Goal: Information Seeking & Learning: Learn about a topic

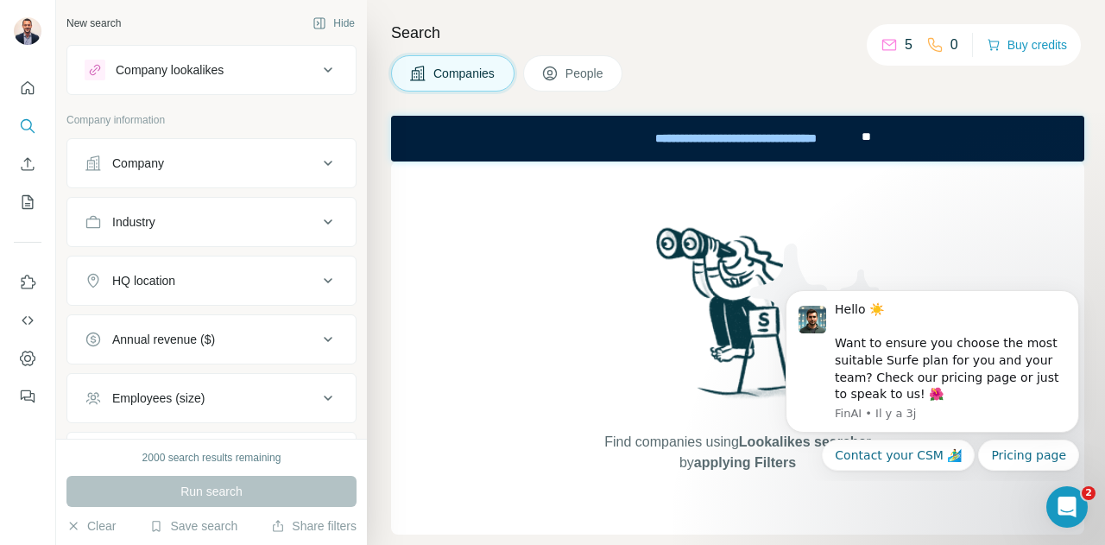
click at [262, 160] on div "Company" at bounding box center [201, 162] width 233 height 17
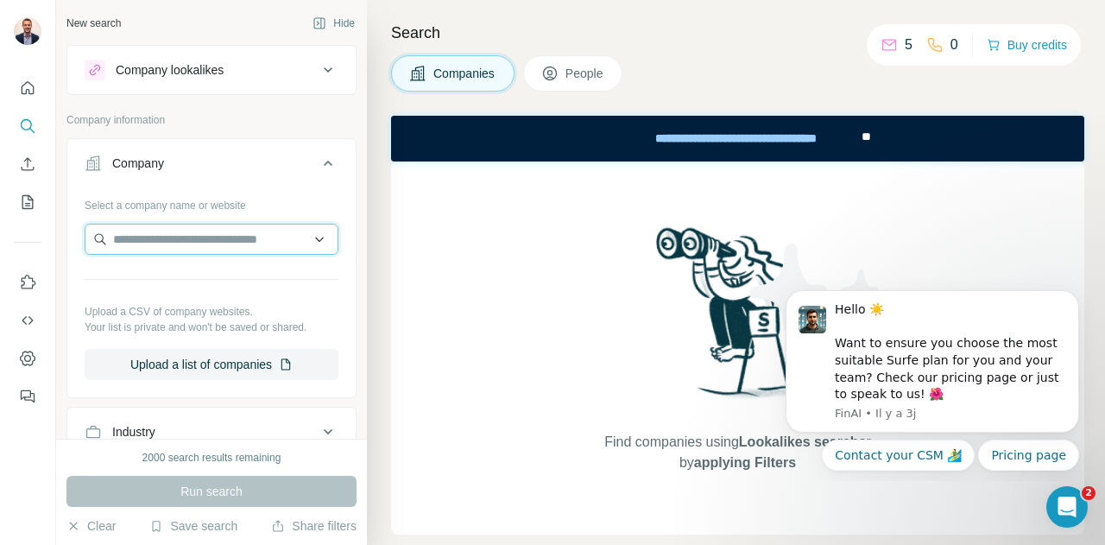
click at [251, 248] on input "text" at bounding box center [212, 239] width 254 height 31
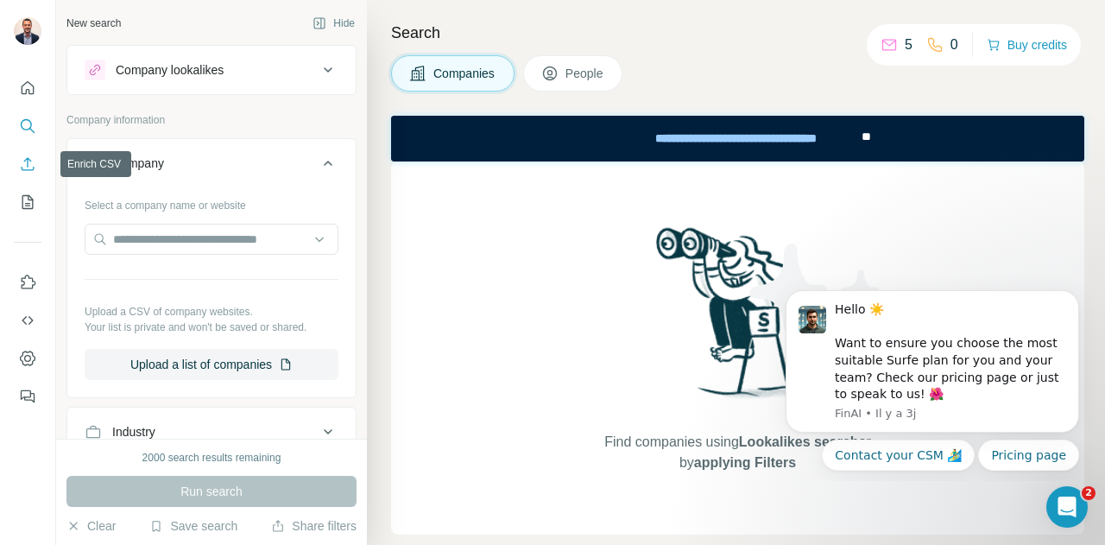
click at [30, 161] on icon "Enrich CSV" at bounding box center [27, 163] width 17 height 17
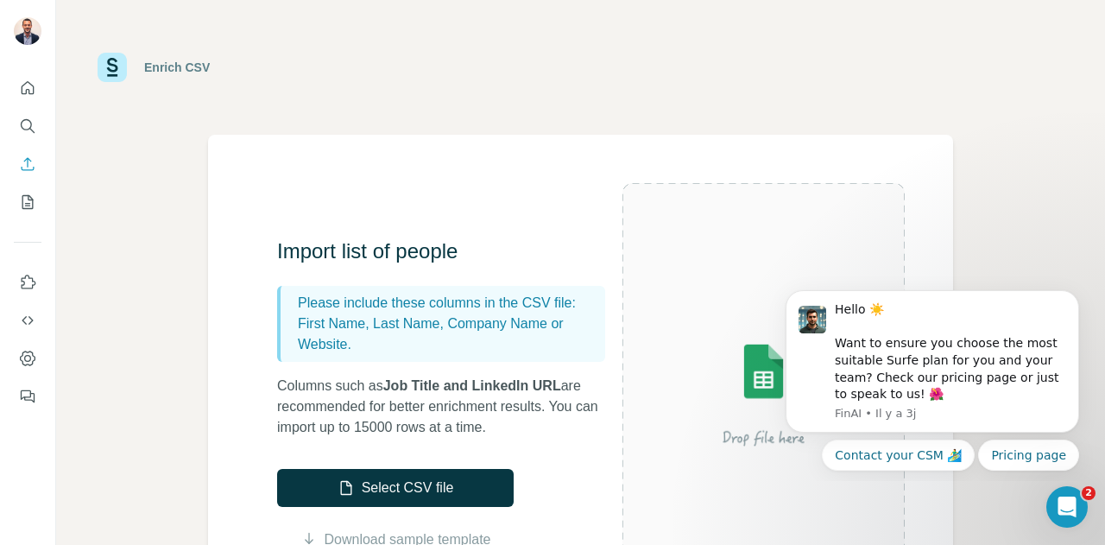
scroll to position [86, 0]
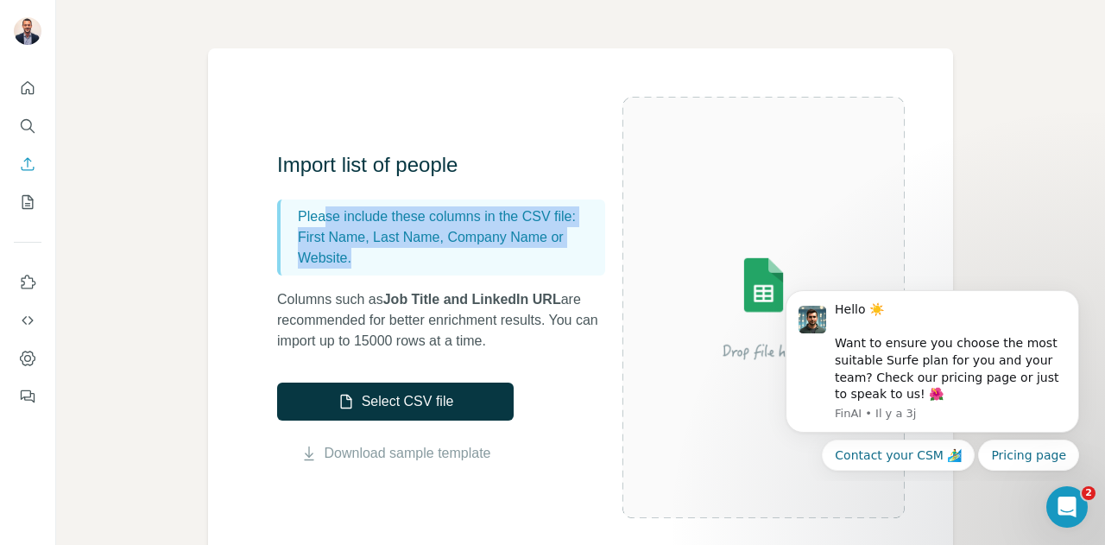
drag, startPoint x: 327, startPoint y: 217, endPoint x: 438, endPoint y: 249, distance: 115.8
click at [438, 249] on div "Please include these columns in the CSV file: First Name, Last Name, Company Na…" at bounding box center [441, 237] width 328 height 76
click at [361, 274] on div "Please include these columns in the CSV file: First Name, Last Name, Company Na…" at bounding box center [441, 237] width 328 height 76
drag, startPoint x: 374, startPoint y: 265, endPoint x: 265, endPoint y: 216, distance: 119.4
click at [265, 216] on div "Import list of people Please include these columns in the CSV file: First Name,…" at bounding box center [580, 307] width 745 height 518
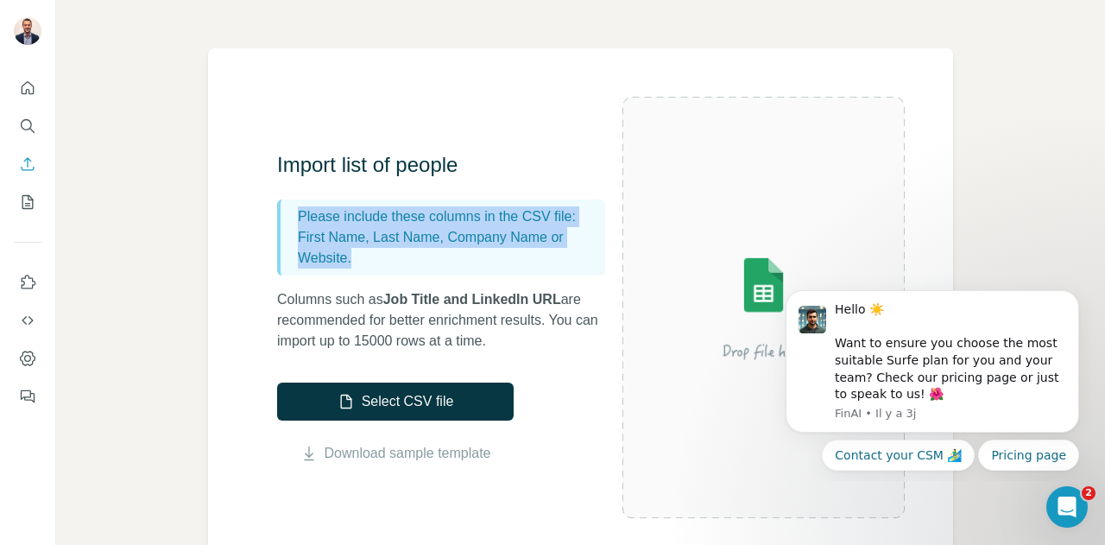
click at [186, 253] on div "Enrich CSV Import list of people Please include these columns in the CSV file: …" at bounding box center [580, 272] width 1049 height 545
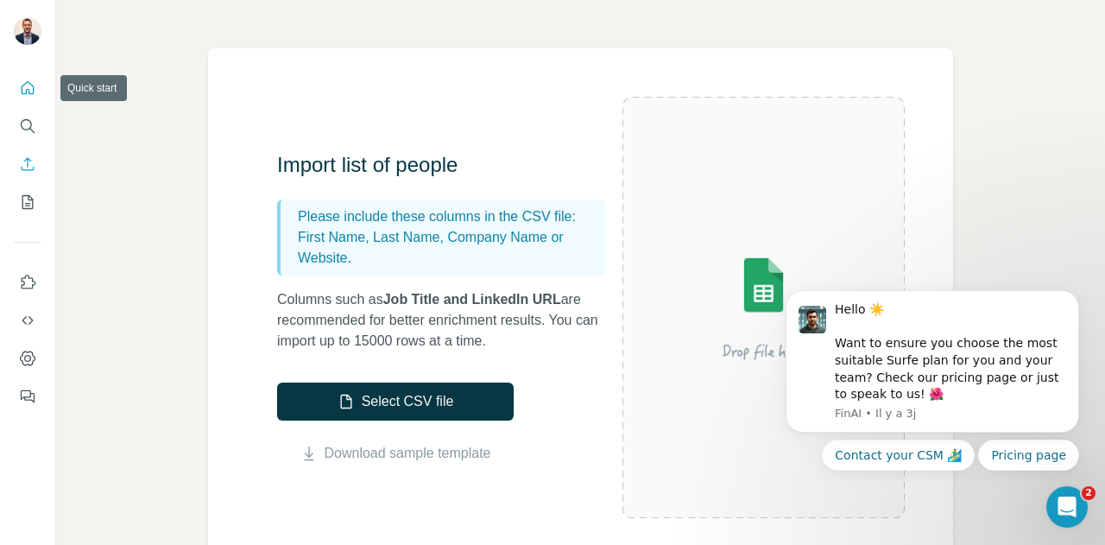
click at [29, 99] on button "Quick start" at bounding box center [28, 88] width 28 height 31
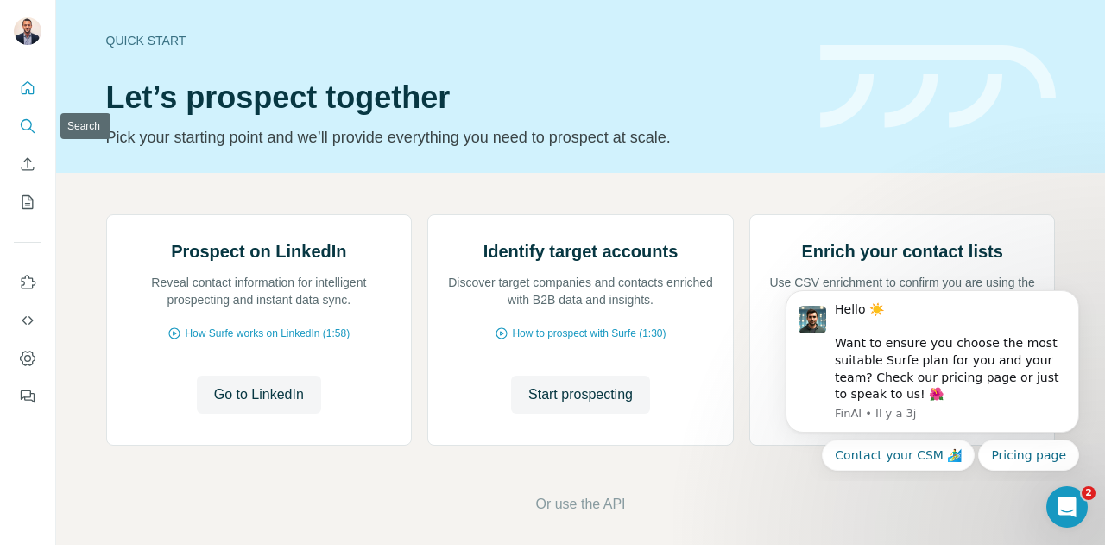
click at [30, 126] on icon "Search" at bounding box center [26, 124] width 11 height 11
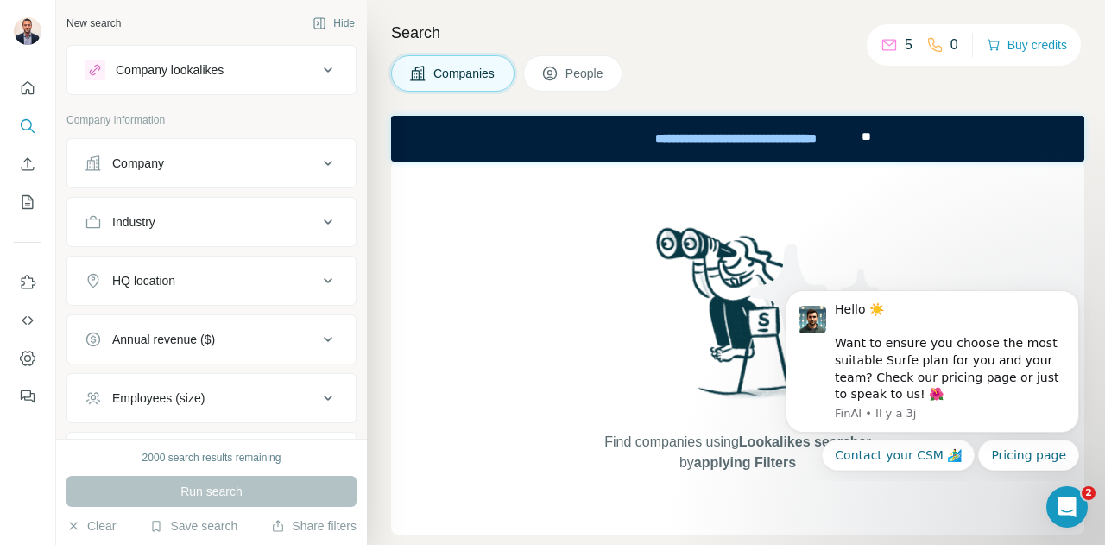
click at [250, 70] on div "Company lookalikes" at bounding box center [201, 70] width 233 height 21
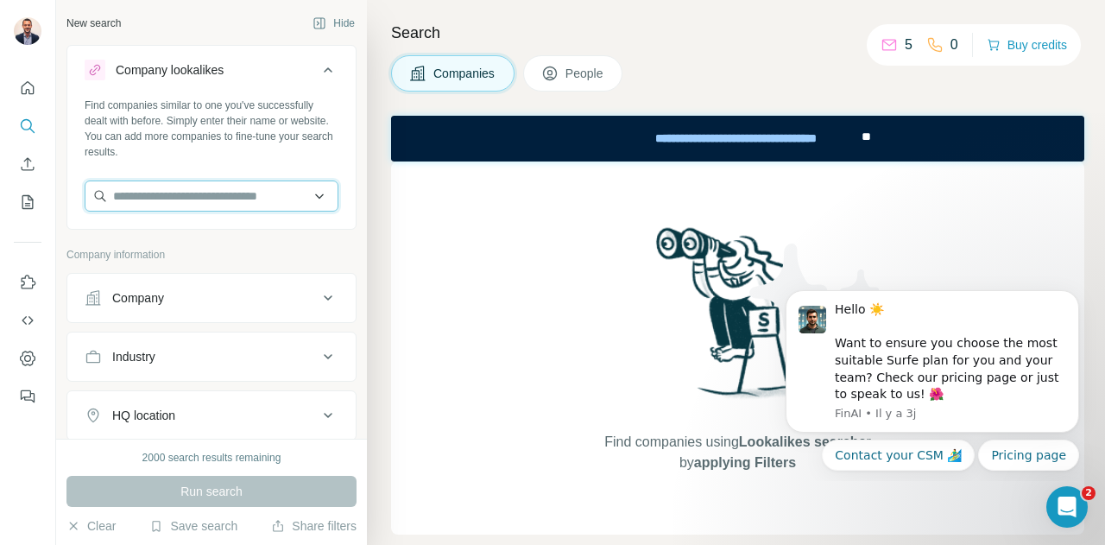
click at [238, 198] on input "text" at bounding box center [212, 195] width 254 height 31
drag, startPoint x: 219, startPoint y: 194, endPoint x: 47, endPoint y: 192, distance: 171.8
click at [54, 192] on div "**********" at bounding box center [552, 272] width 1105 height 545
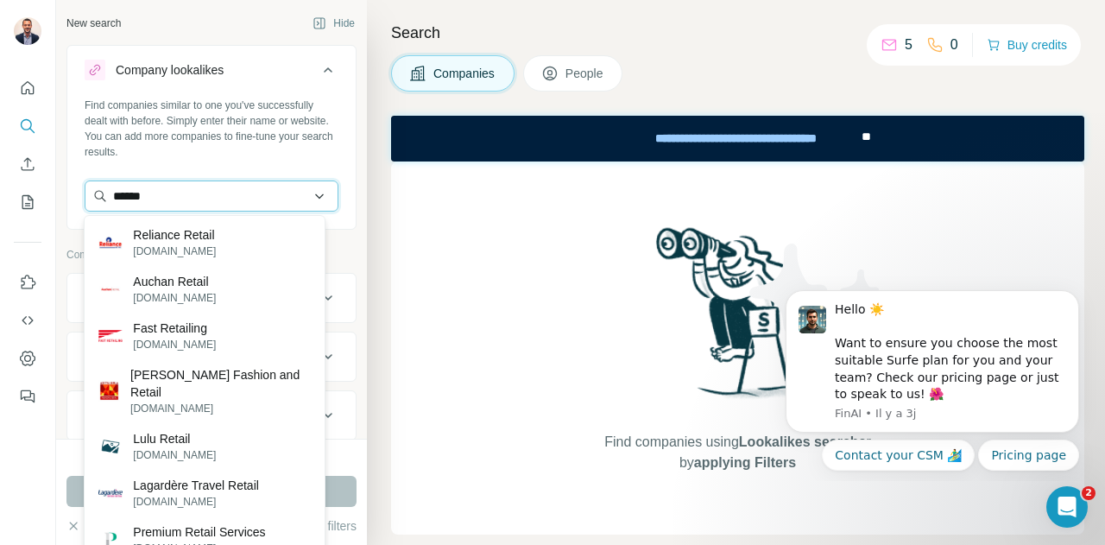
click at [132, 196] on input "******" at bounding box center [212, 195] width 254 height 31
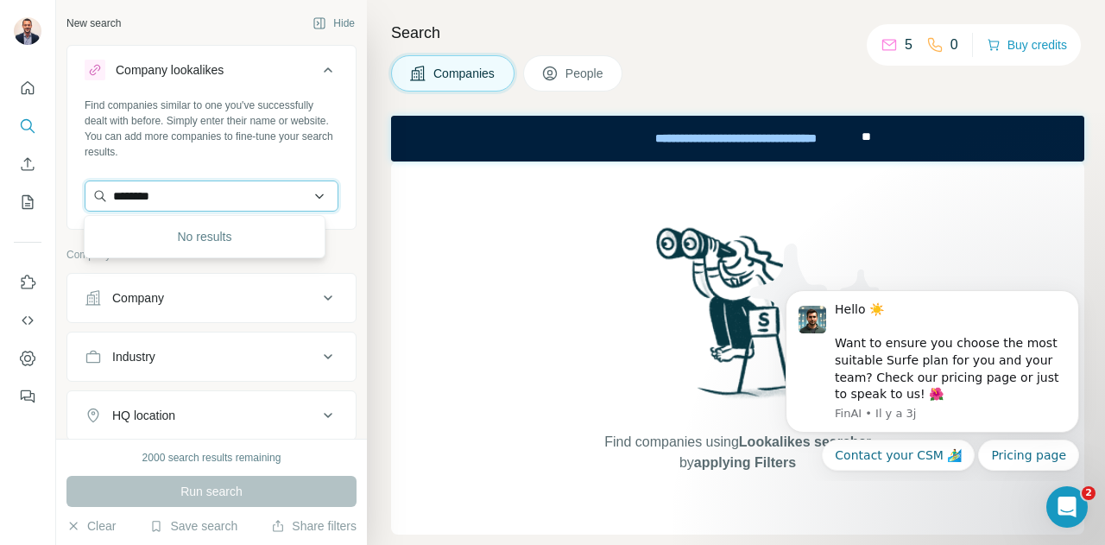
click at [143, 197] on input "********" at bounding box center [212, 195] width 254 height 31
type input "**"
drag, startPoint x: 150, startPoint y: 199, endPoint x: 104, endPoint y: 199, distance: 45.7
click at [104, 199] on input "**" at bounding box center [212, 195] width 254 height 31
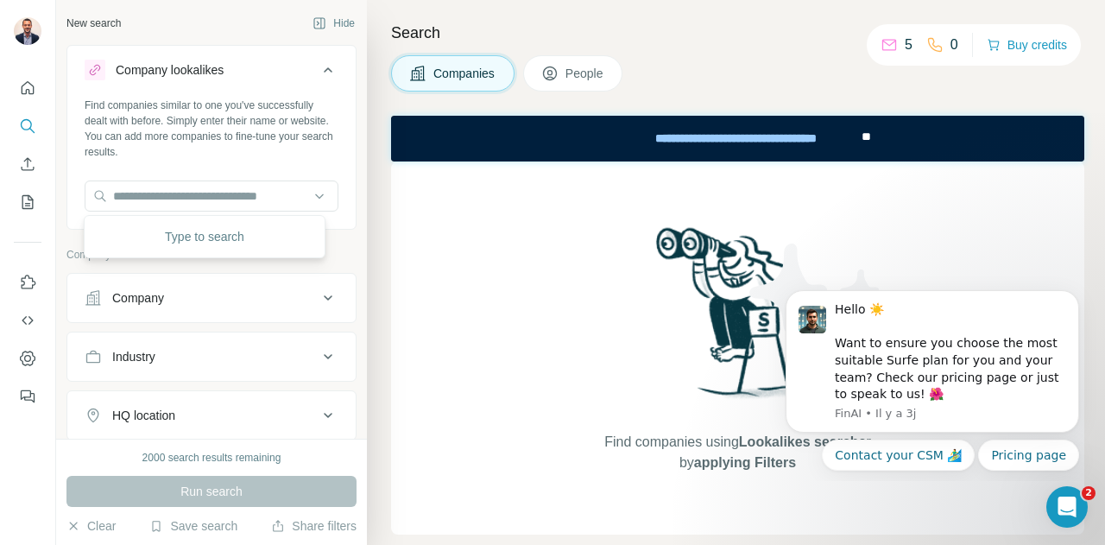
click at [318, 69] on icon at bounding box center [328, 70] width 21 height 21
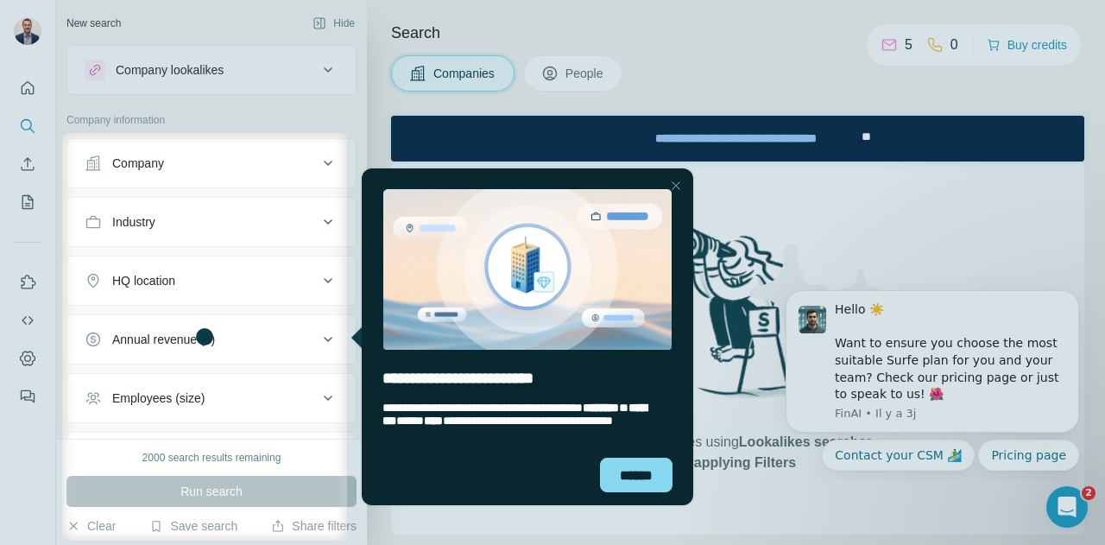
click at [193, 154] on div "Company" at bounding box center [201, 162] width 233 height 17
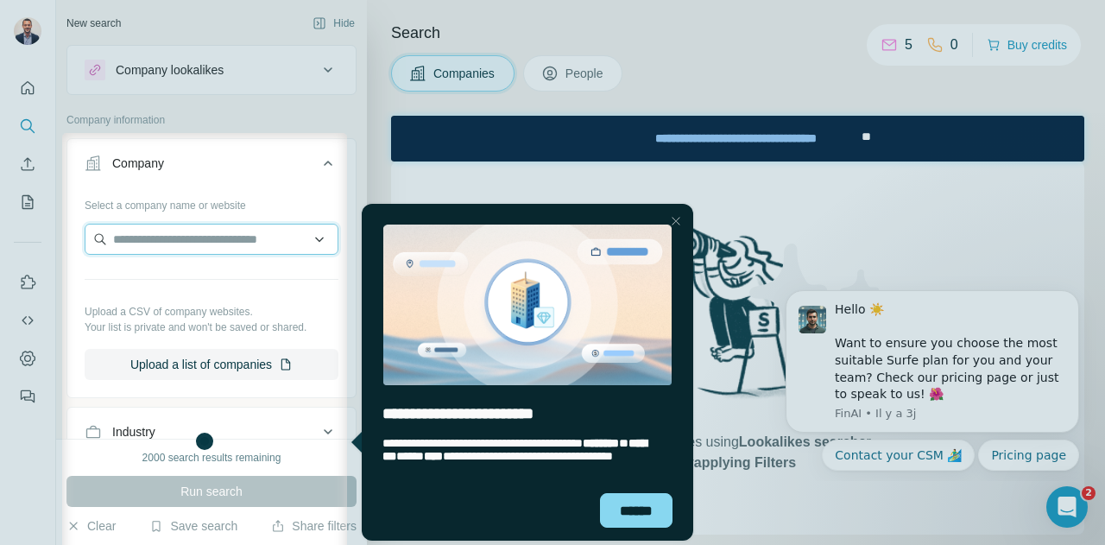
click at [209, 241] on input "text" at bounding box center [212, 239] width 254 height 31
type input "**********"
drag, startPoint x: 201, startPoint y: 243, endPoint x: 39, endPoint y: 226, distance: 163.1
click at [39, 226] on body "**********" at bounding box center [552, 272] width 1105 height 545
click at [90, 396] on ul "Company Select a company name or website Upload a CSV of company websites. Your…" at bounding box center [211, 444] width 290 height 612
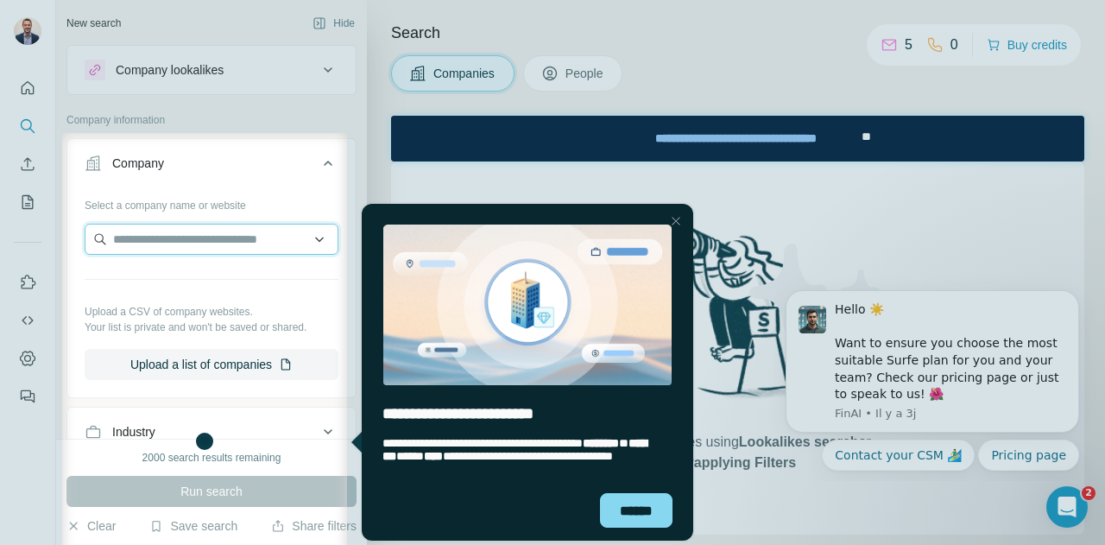
click at [234, 230] on input "text" at bounding box center [212, 239] width 254 height 31
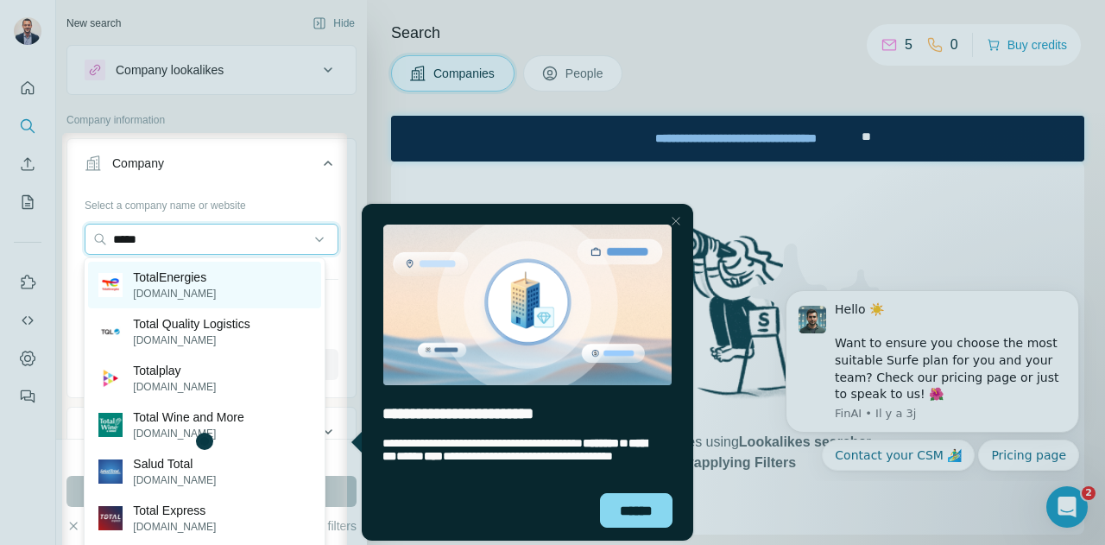
type input "*****"
click at [189, 287] on p "[DOMAIN_NAME]" at bounding box center [174, 294] width 83 height 16
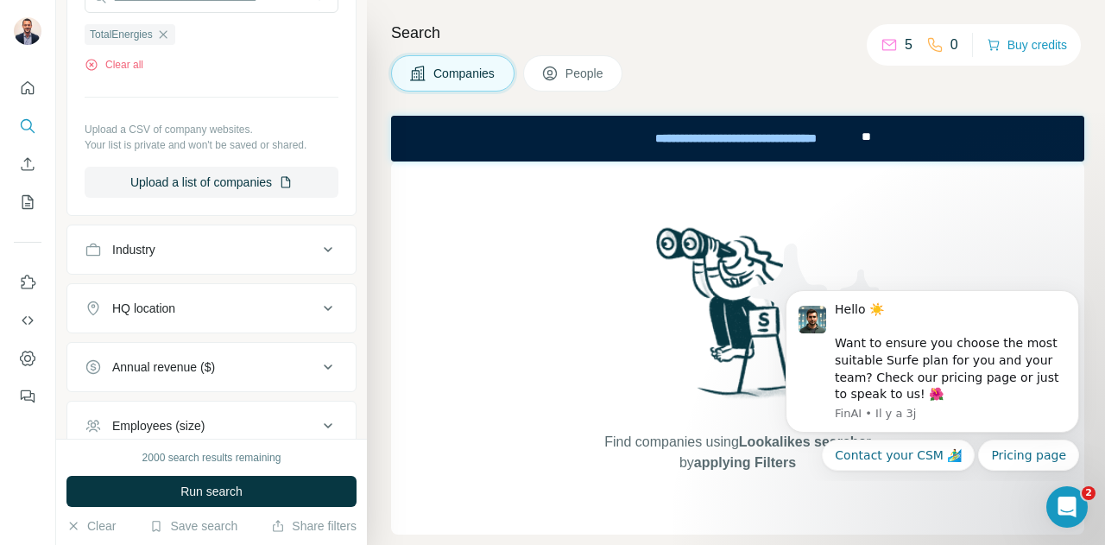
scroll to position [155, 0]
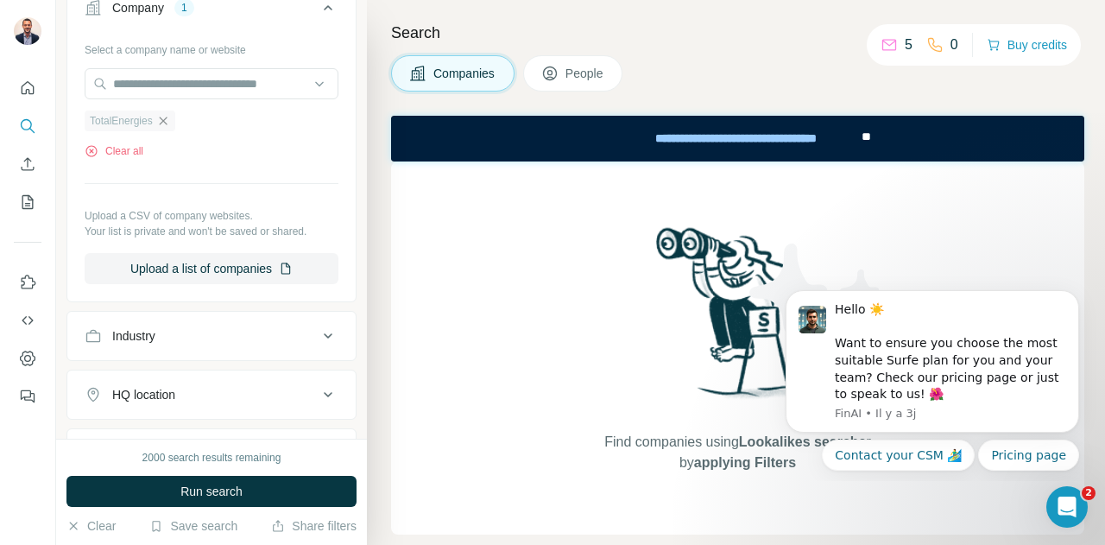
click at [167, 123] on icon "button" at bounding box center [163, 121] width 14 height 14
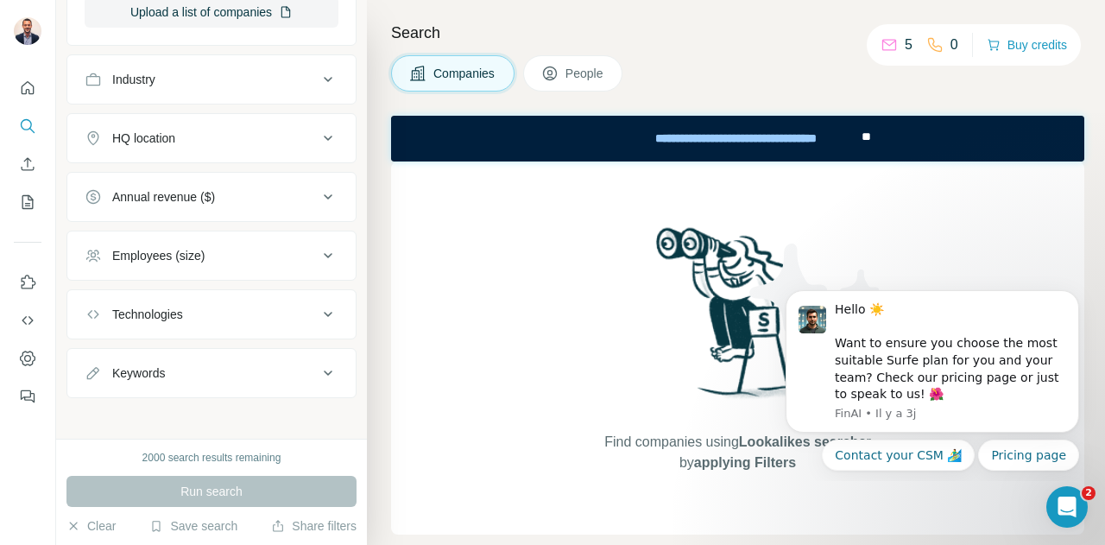
scroll to position [354, 0]
click at [156, 148] on button "HQ location" at bounding box center [211, 136] width 288 height 41
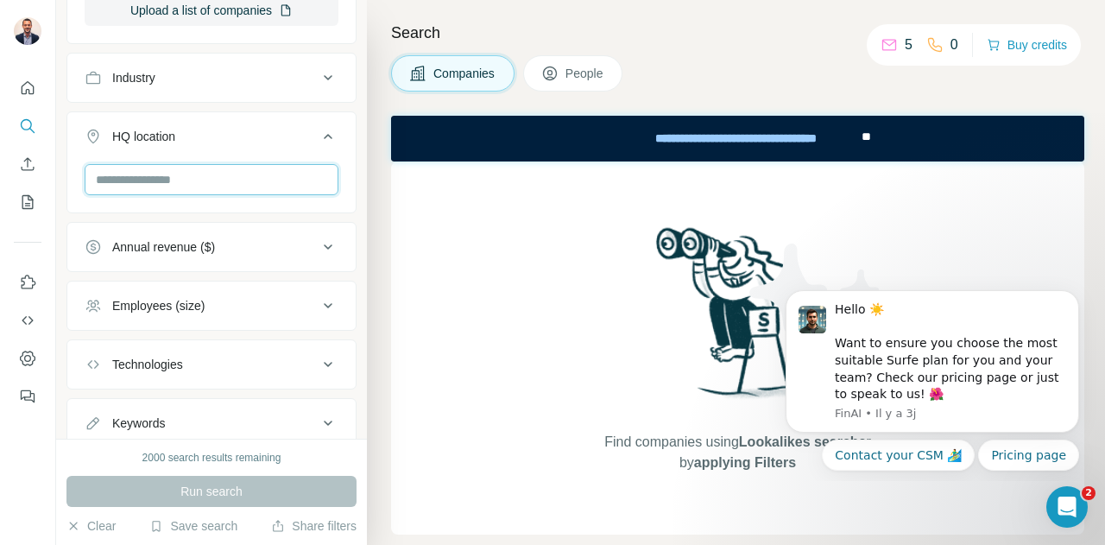
click at [167, 185] on input "text" at bounding box center [212, 179] width 254 height 31
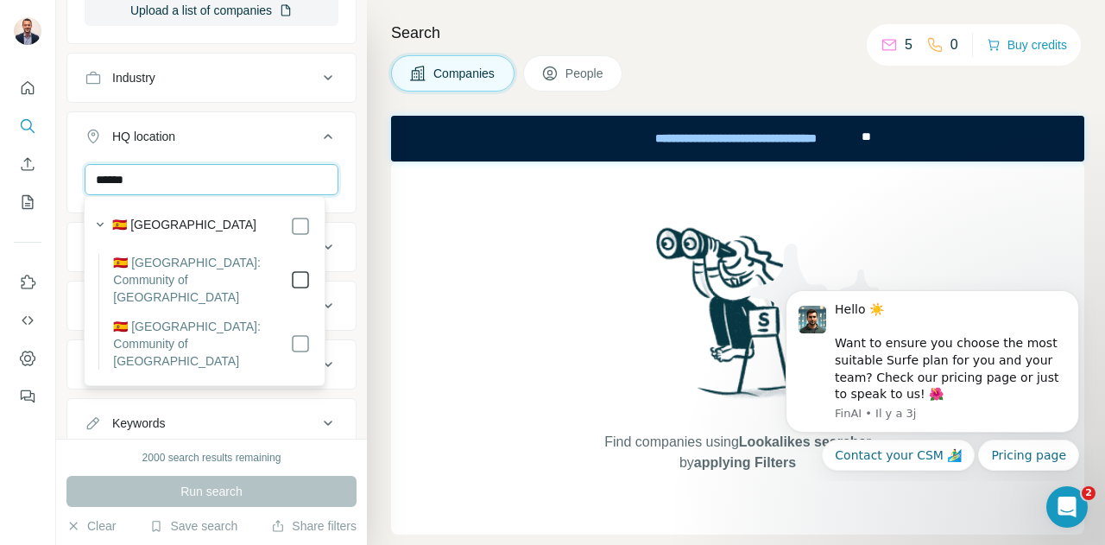
type input "******"
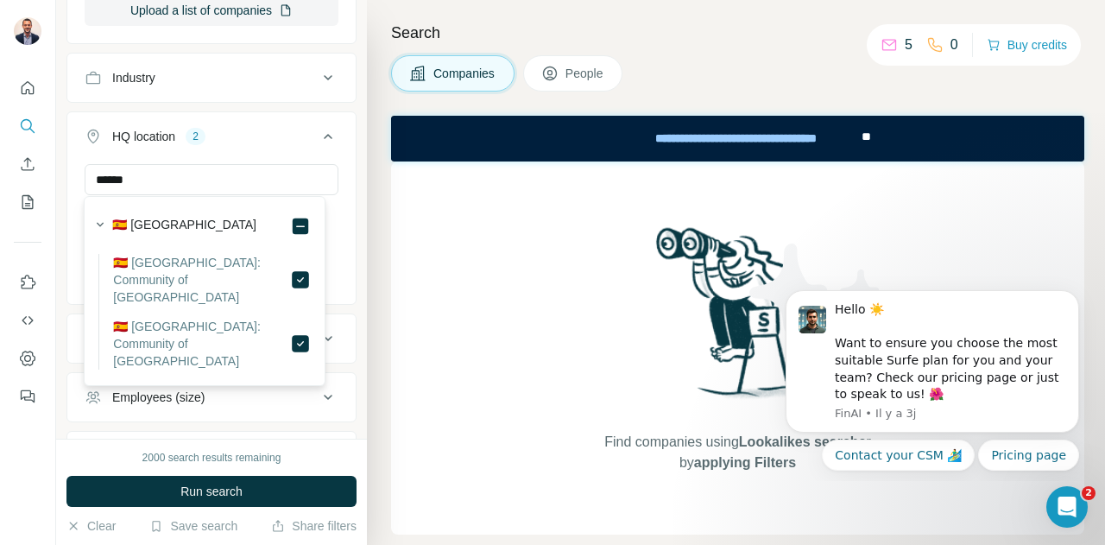
click at [350, 304] on div "New search Hide Company lookalikes Company information Company Select a company…" at bounding box center [211, 219] width 311 height 438
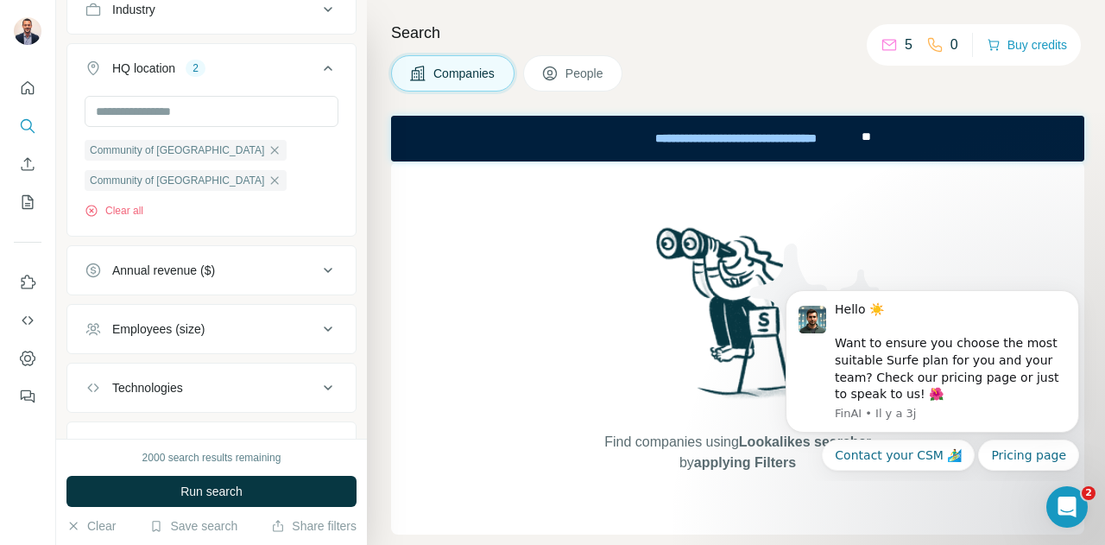
scroll to position [497, 0]
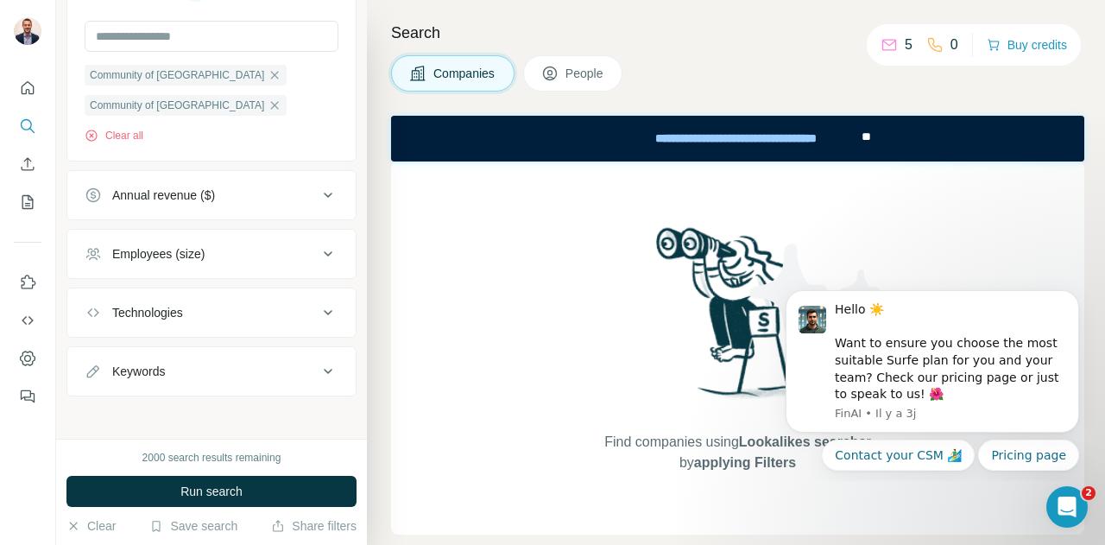
click at [211, 270] on button "Employees (size)" at bounding box center [211, 253] width 288 height 41
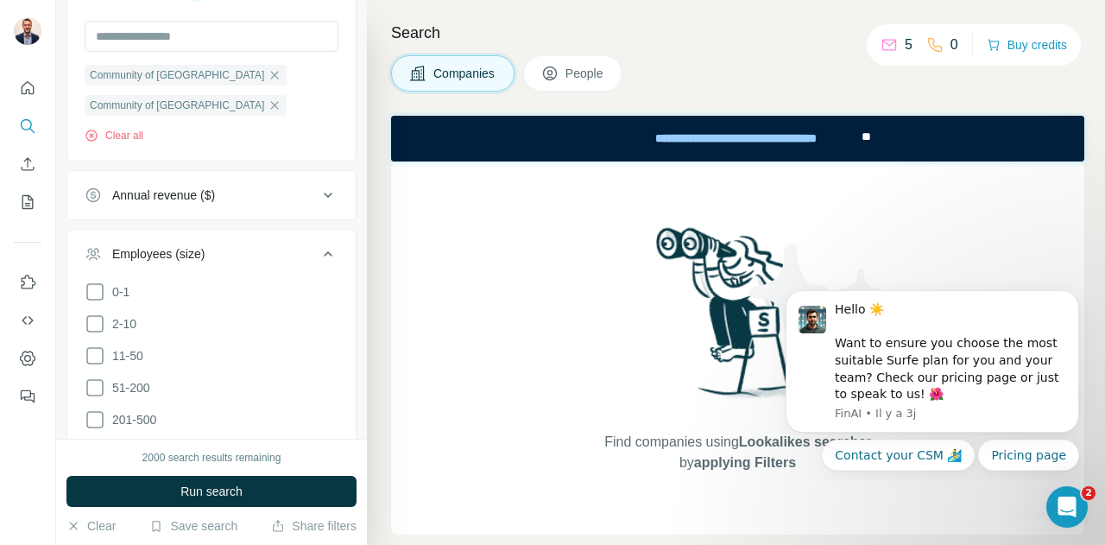
scroll to position [583, 0]
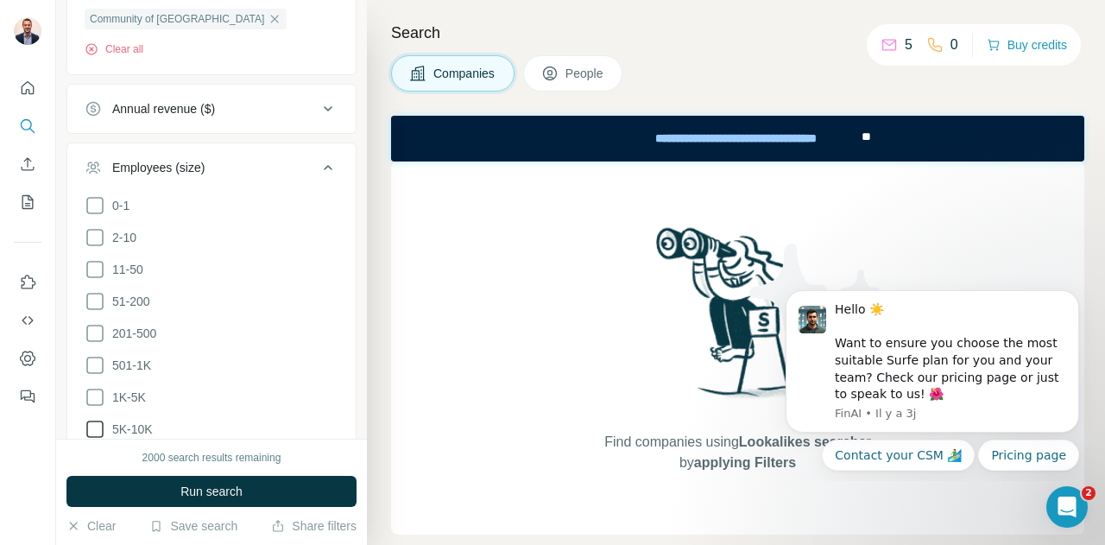
click at [102, 420] on icon at bounding box center [94, 428] width 17 height 17
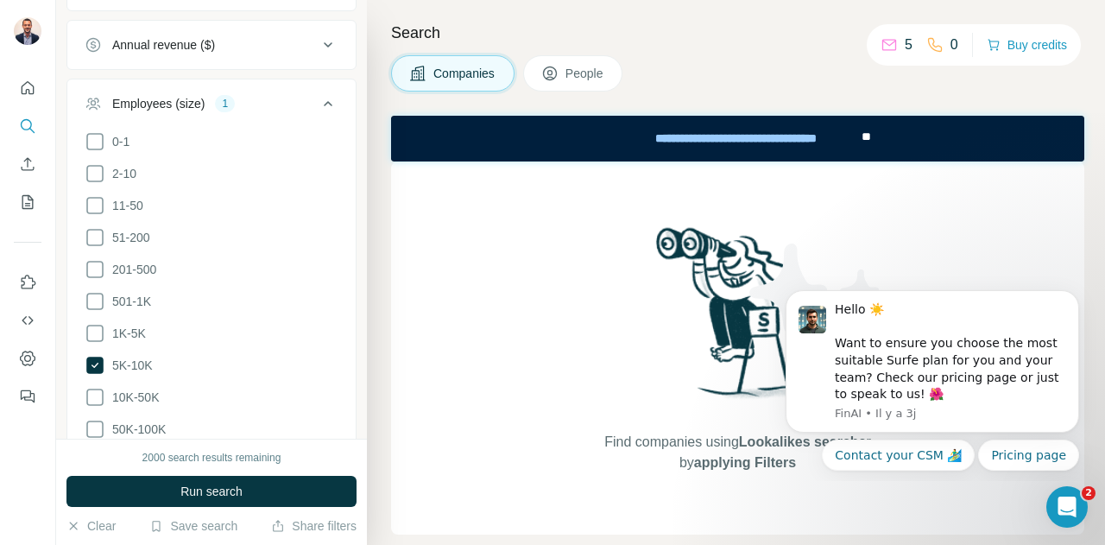
scroll to position [670, 0]
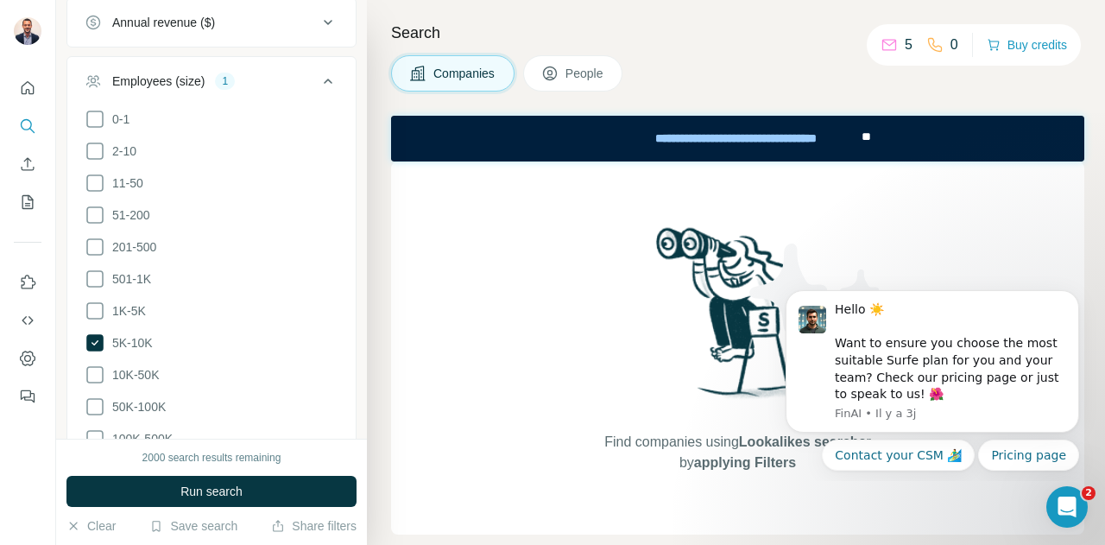
click at [347, 357] on div "New search Hide Company lookalikes Company information Company Select a company…" at bounding box center [211, 219] width 311 height 438
click at [325, 73] on icon at bounding box center [328, 81] width 21 height 21
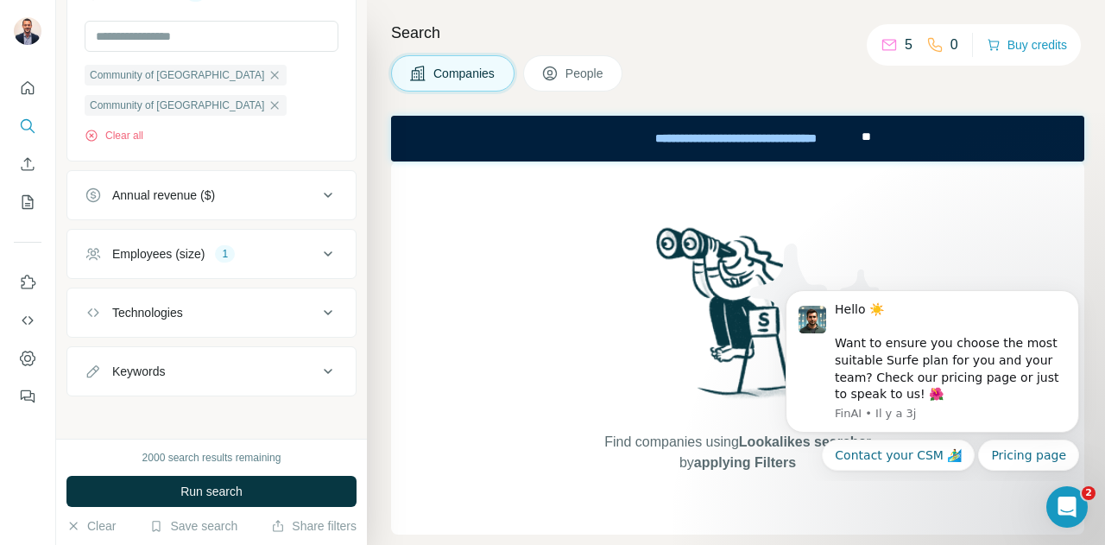
click at [211, 312] on div "Technologies" at bounding box center [201, 312] width 233 height 17
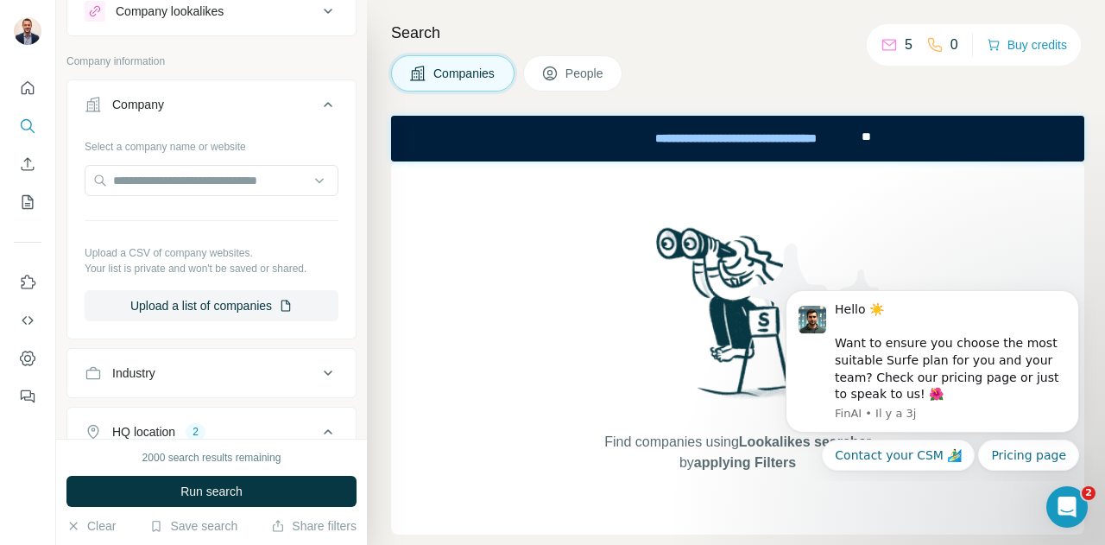
scroll to position [0, 0]
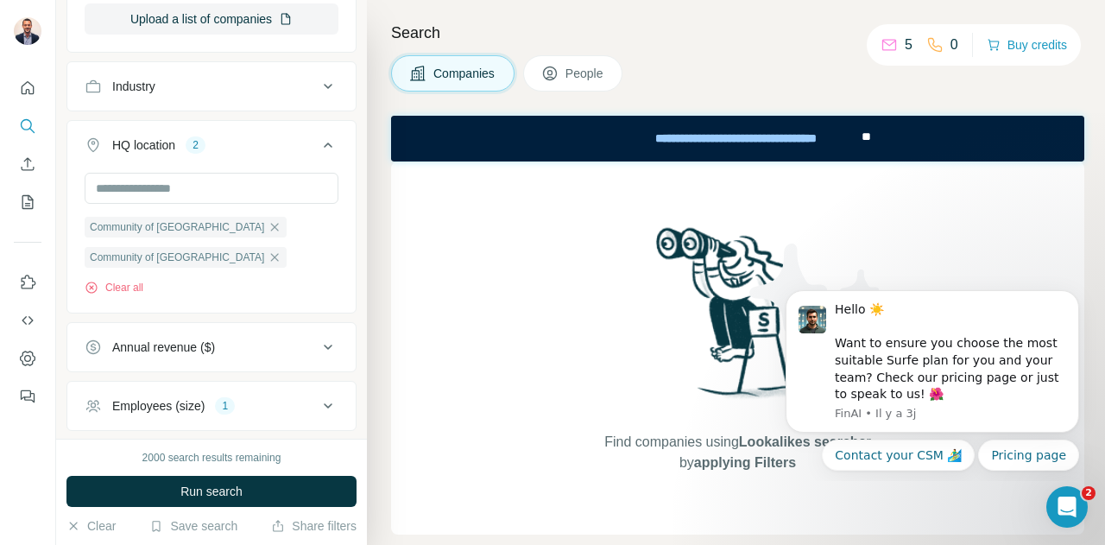
click at [582, 63] on button "People" at bounding box center [573, 73] width 100 height 36
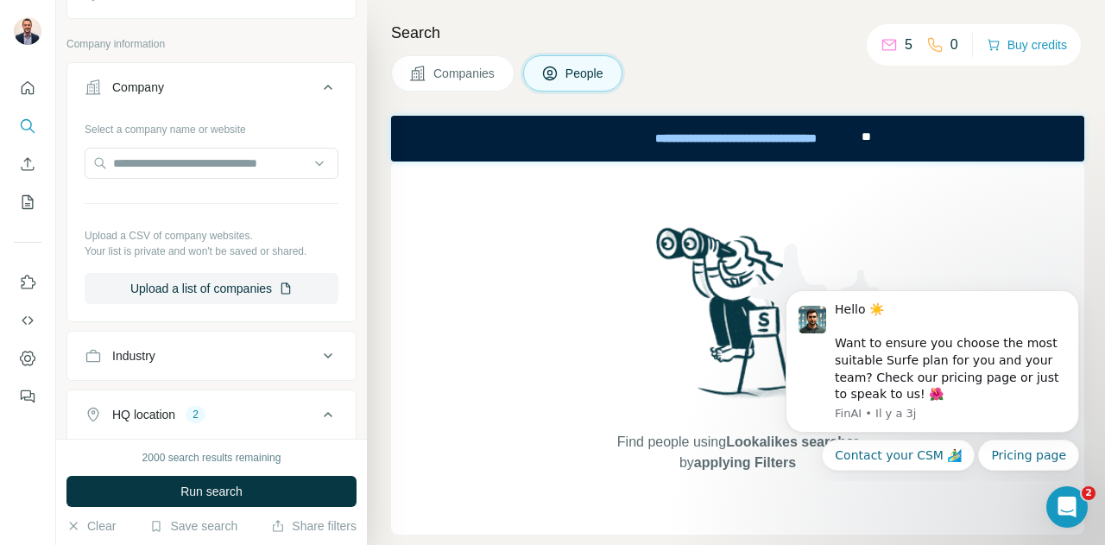
scroll to position [612, 0]
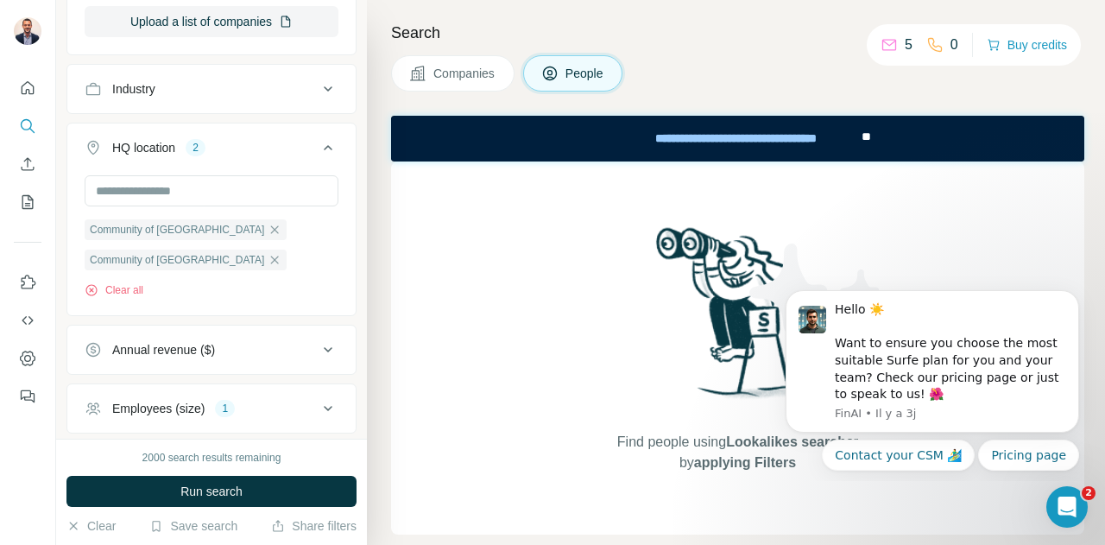
click at [453, 73] on span "Companies" at bounding box center [464, 73] width 63 height 17
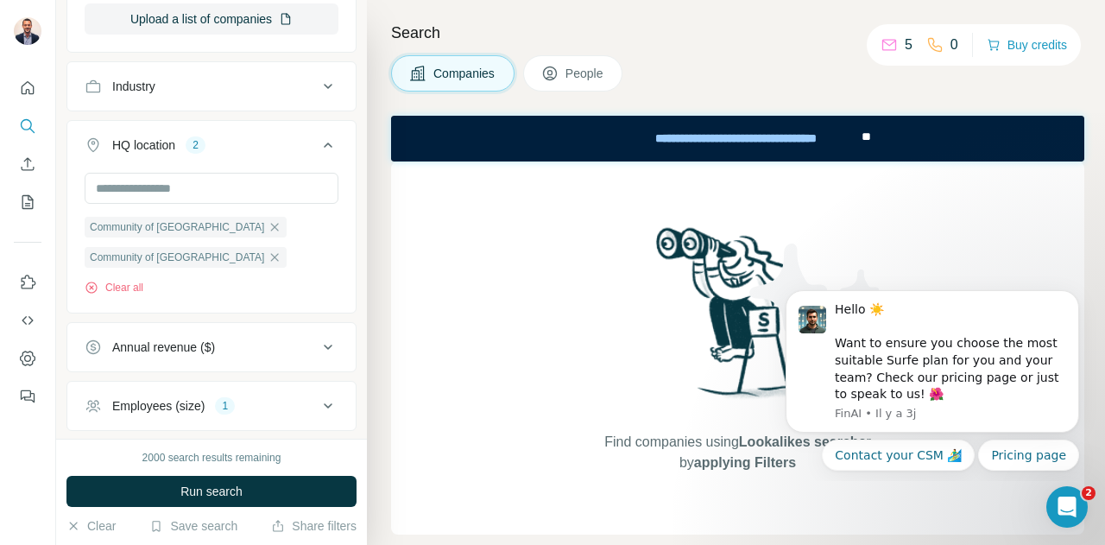
click at [546, 77] on icon at bounding box center [550, 73] width 14 height 14
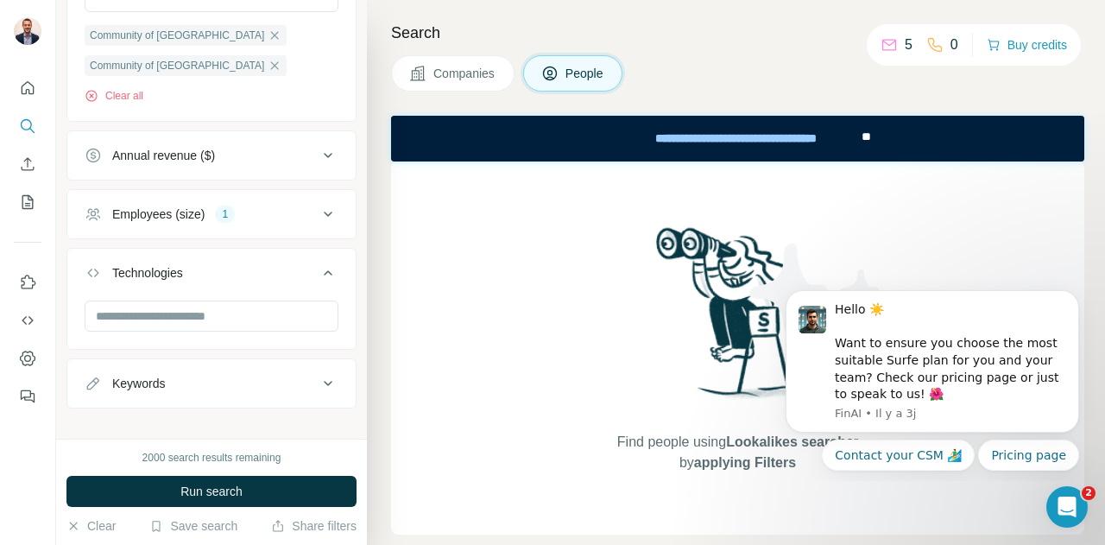
scroll to position [817, 0]
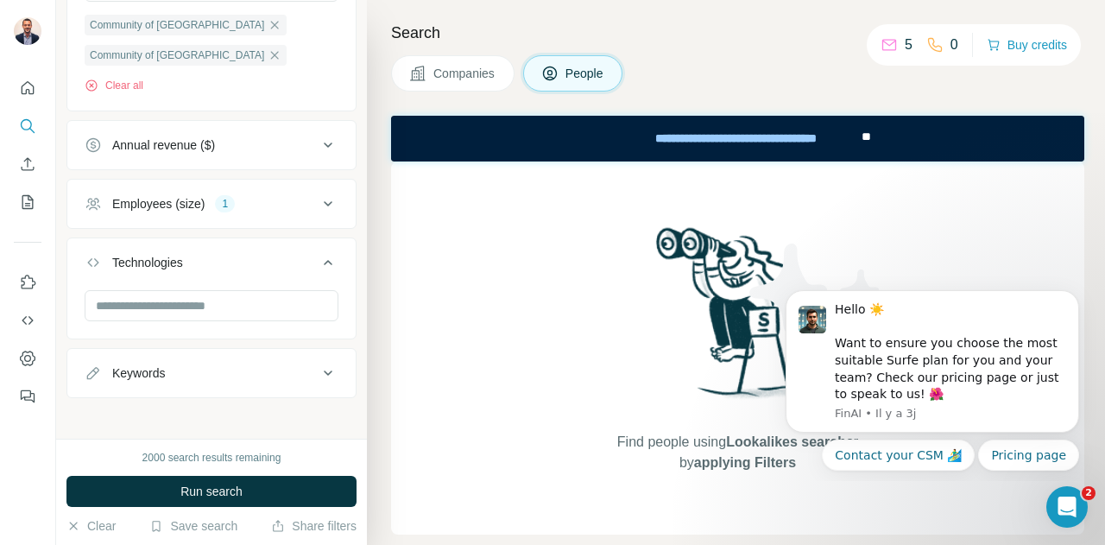
click at [324, 201] on icon at bounding box center [328, 203] width 9 height 5
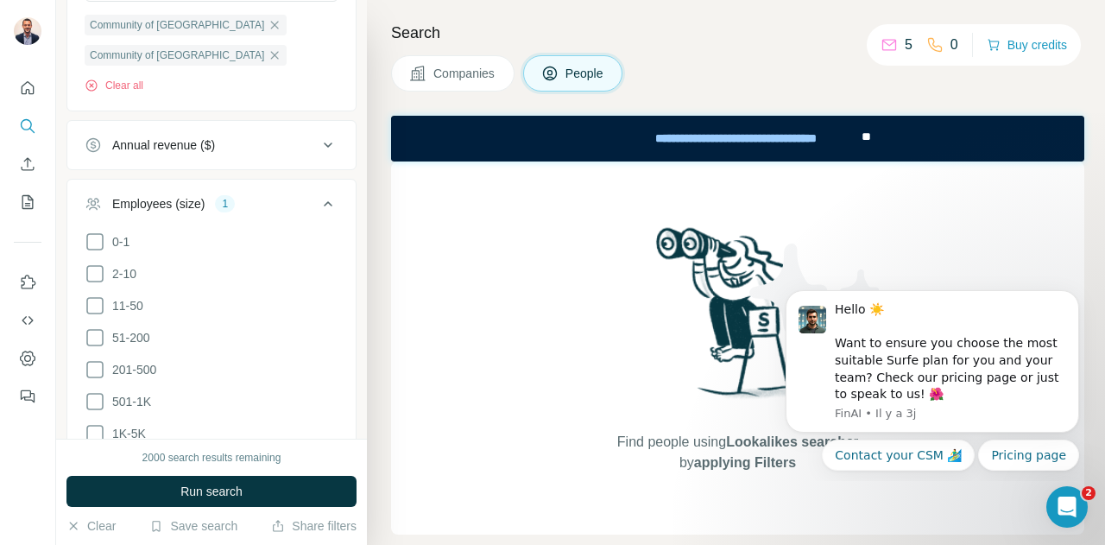
click at [318, 197] on icon at bounding box center [328, 203] width 21 height 21
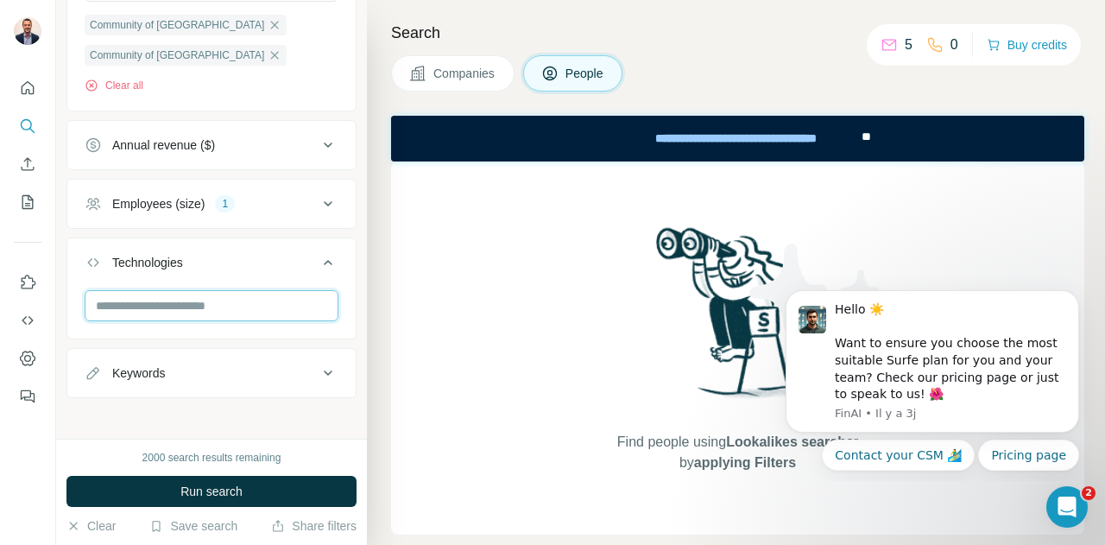
click at [257, 298] on input "text" at bounding box center [212, 305] width 254 height 31
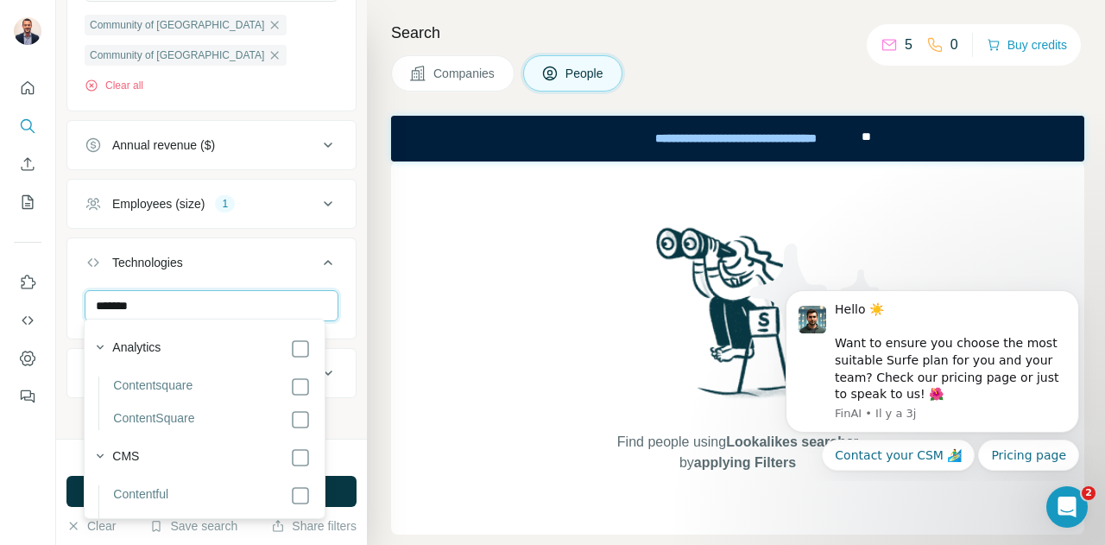
type input "*******"
click at [344, 339] on div "New search Hide Company lookalikes Personal information Job title Seniority Dep…" at bounding box center [211, 219] width 311 height 438
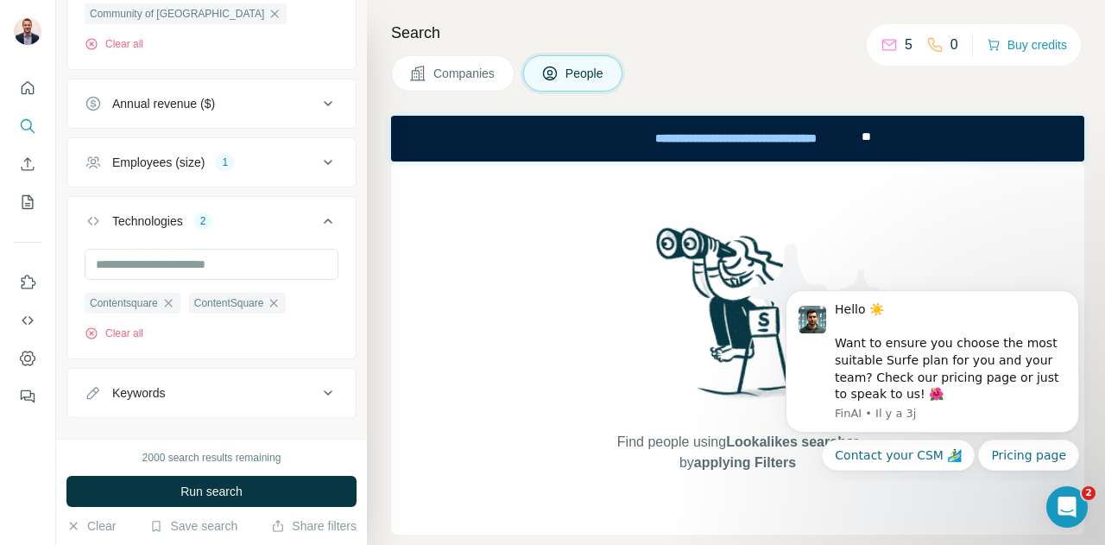
scroll to position [878, 0]
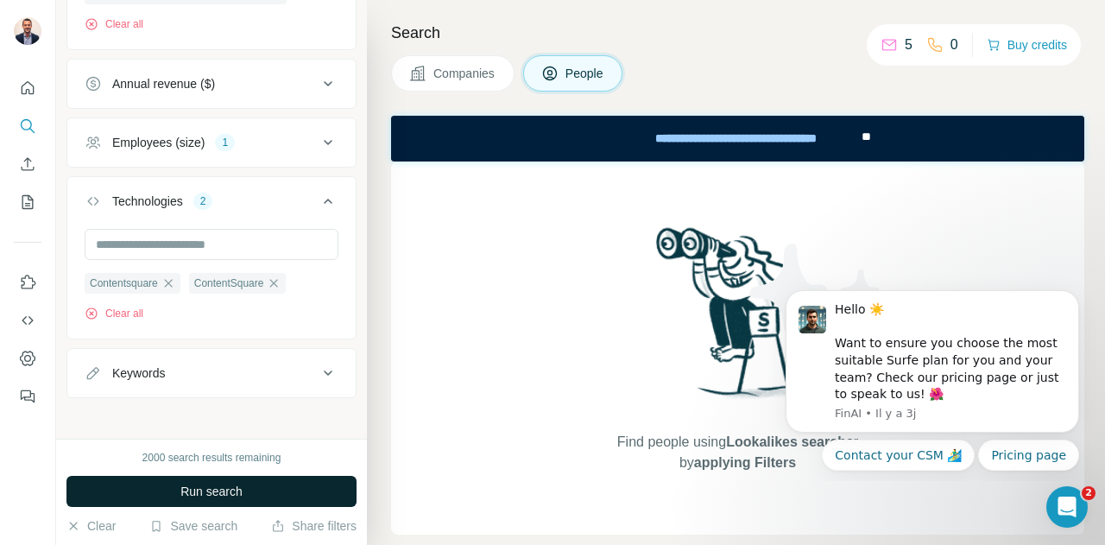
click at [215, 489] on span "Run search" at bounding box center [211, 490] width 62 height 17
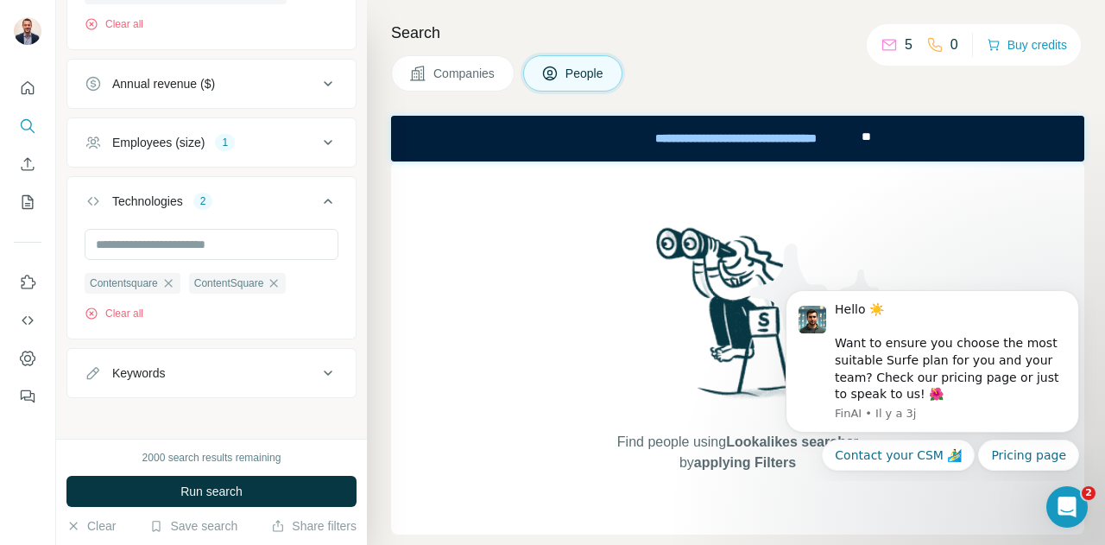
click at [445, 91] on button "Companies" at bounding box center [452, 73] width 123 height 36
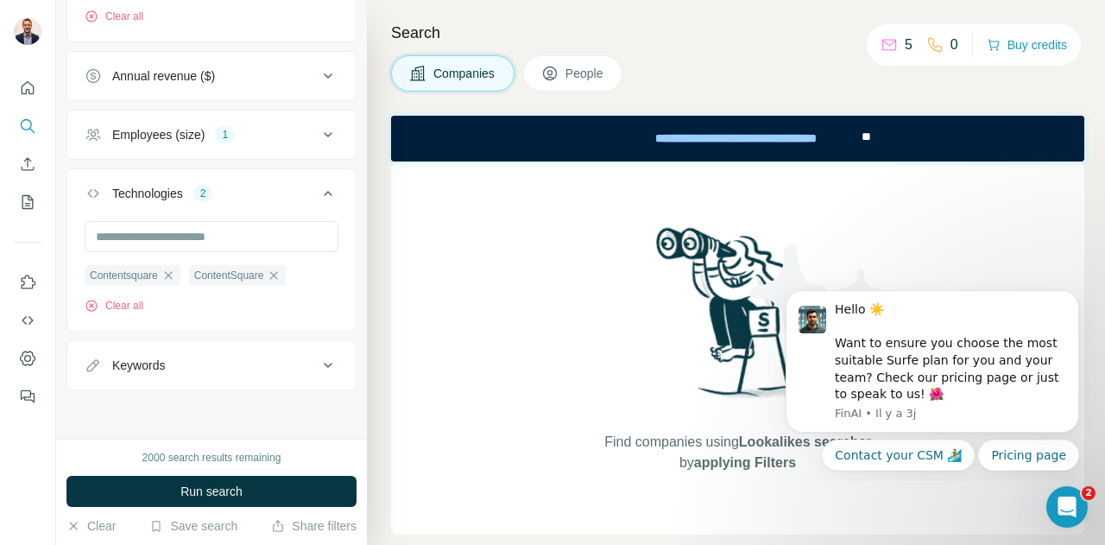
scroll to position [611, 0]
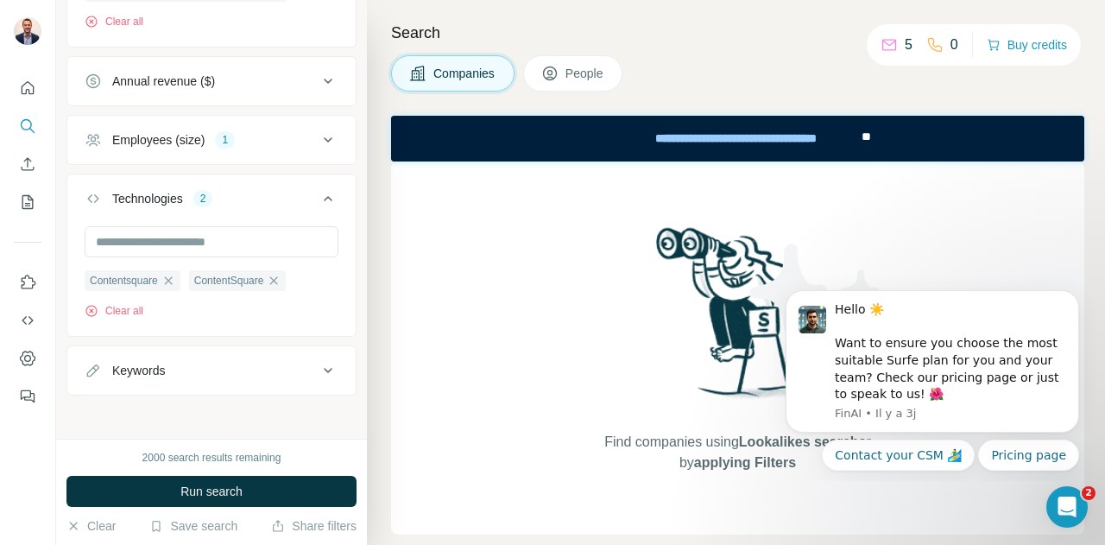
click at [445, 85] on button "Companies" at bounding box center [452, 73] width 123 height 36
click at [454, 81] on span "Companies" at bounding box center [464, 73] width 63 height 17
click at [558, 72] on icon at bounding box center [549, 73] width 17 height 17
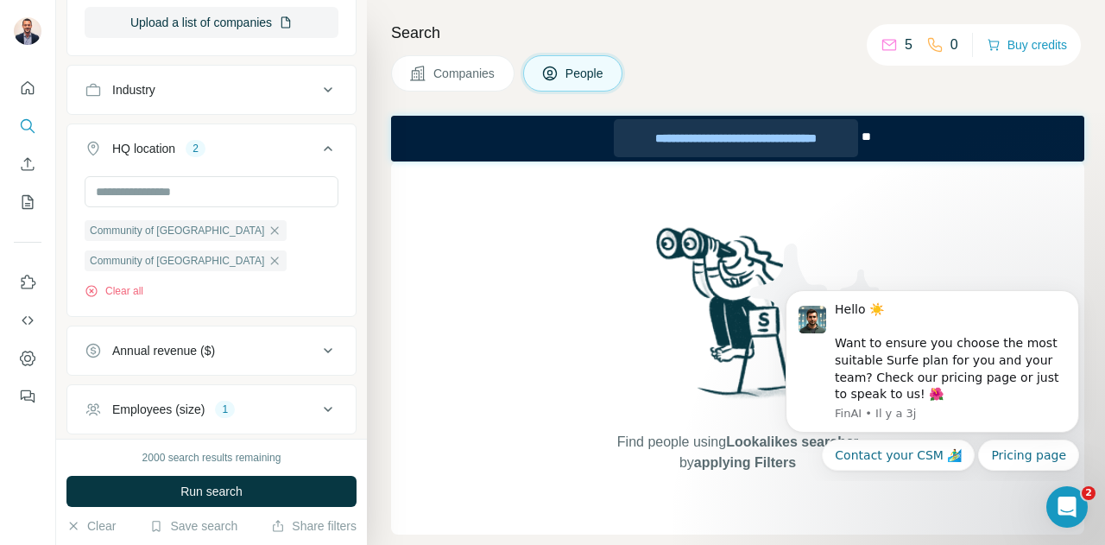
scroll to position [878, 0]
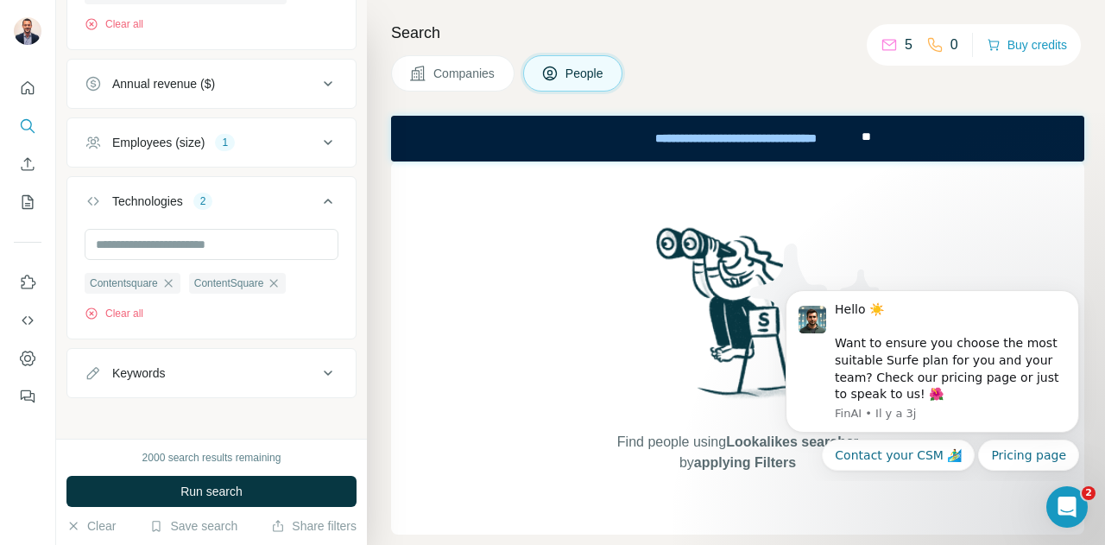
click at [482, 76] on span "Companies" at bounding box center [464, 73] width 63 height 17
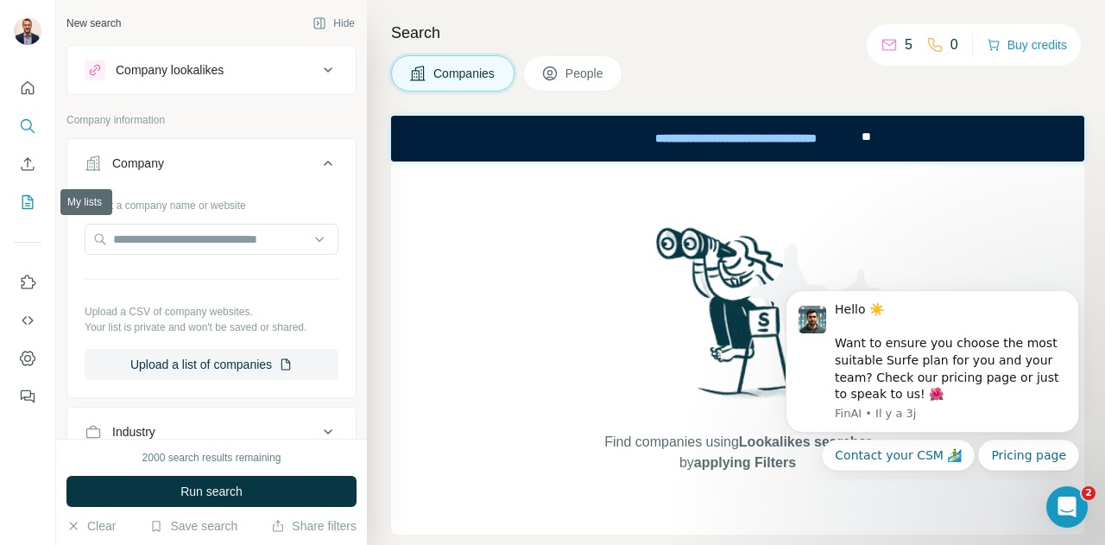
click at [30, 194] on icon "My lists" at bounding box center [27, 201] width 17 height 17
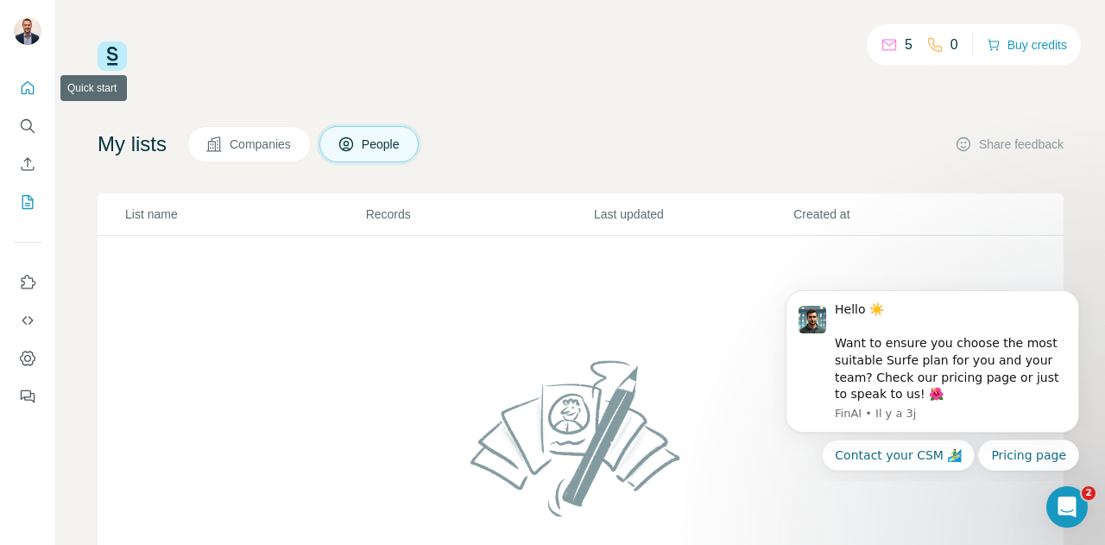
click at [27, 92] on icon "Quick start" at bounding box center [27, 87] width 17 height 17
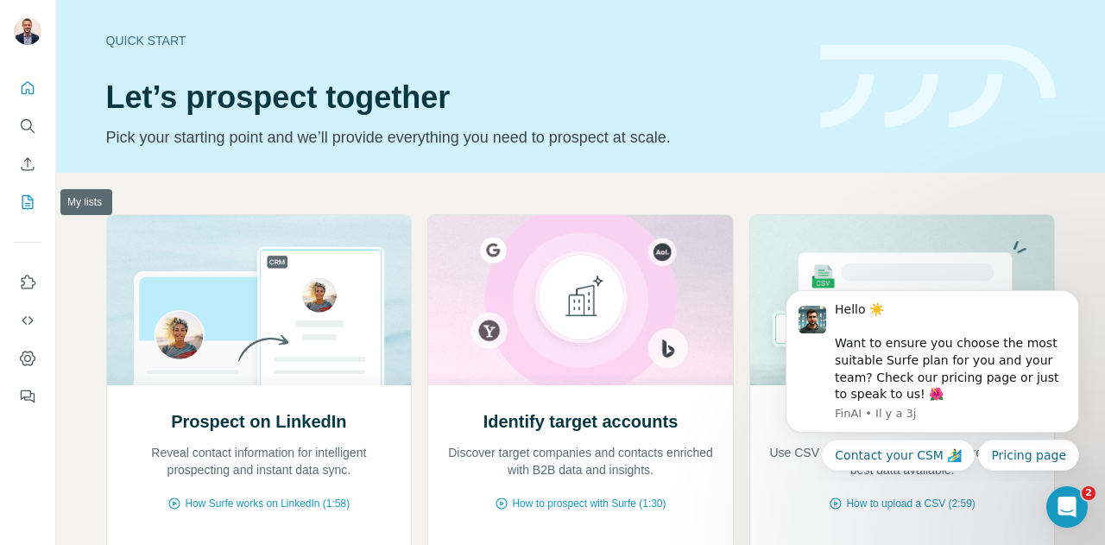
click at [22, 197] on icon "My lists" at bounding box center [27, 202] width 11 height 14
